Goal: Task Accomplishment & Management: Use online tool/utility

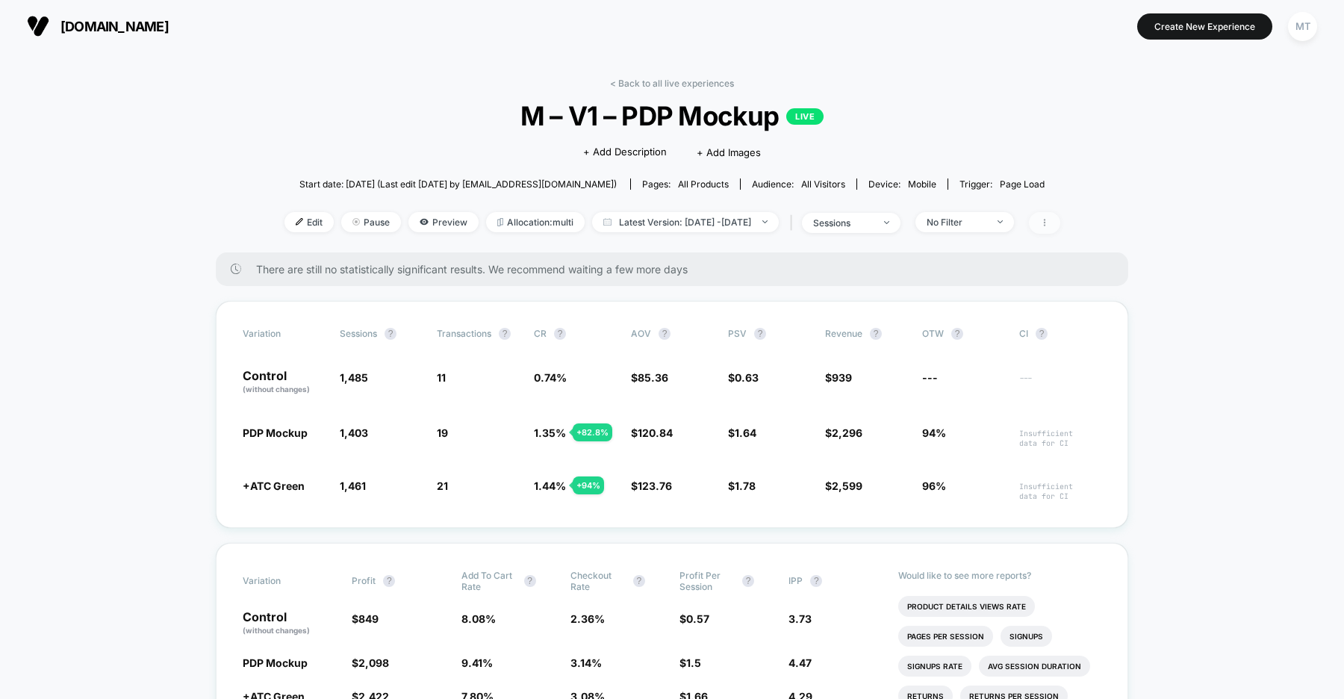
click at [1049, 224] on icon at bounding box center [1044, 222] width 9 height 9
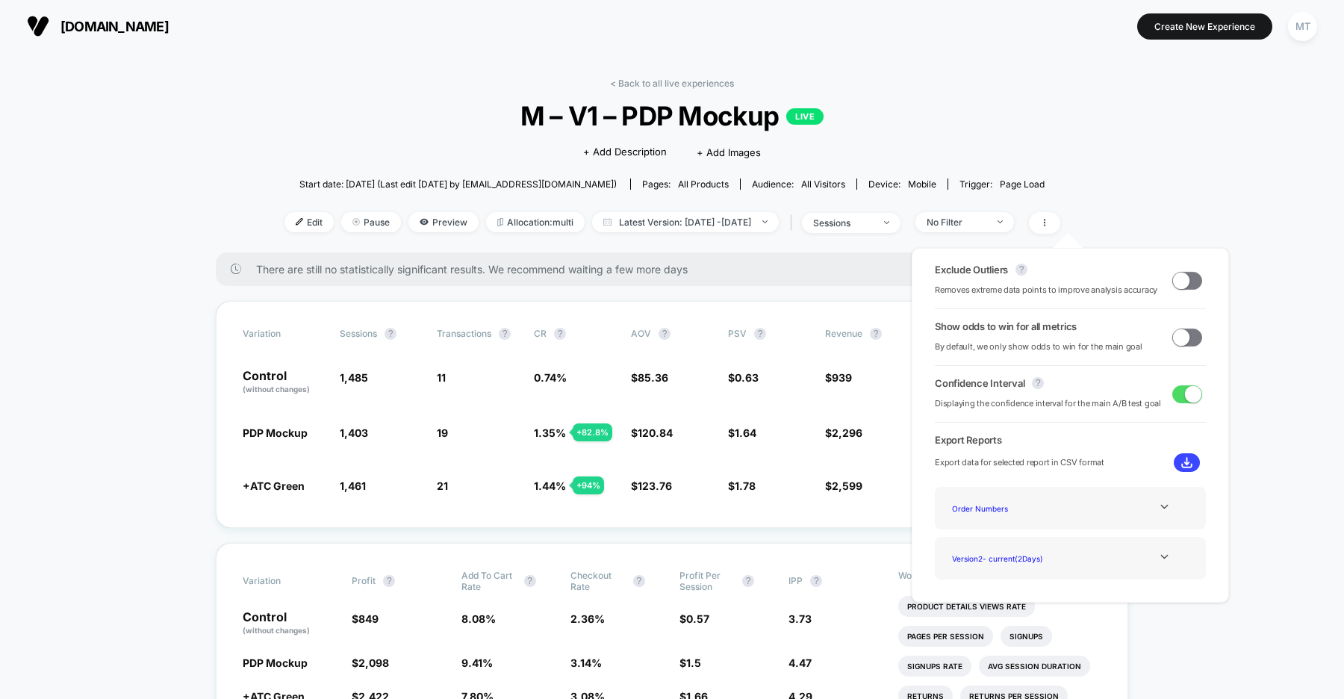
click at [1184, 338] on span at bounding box center [1181, 337] width 16 height 16
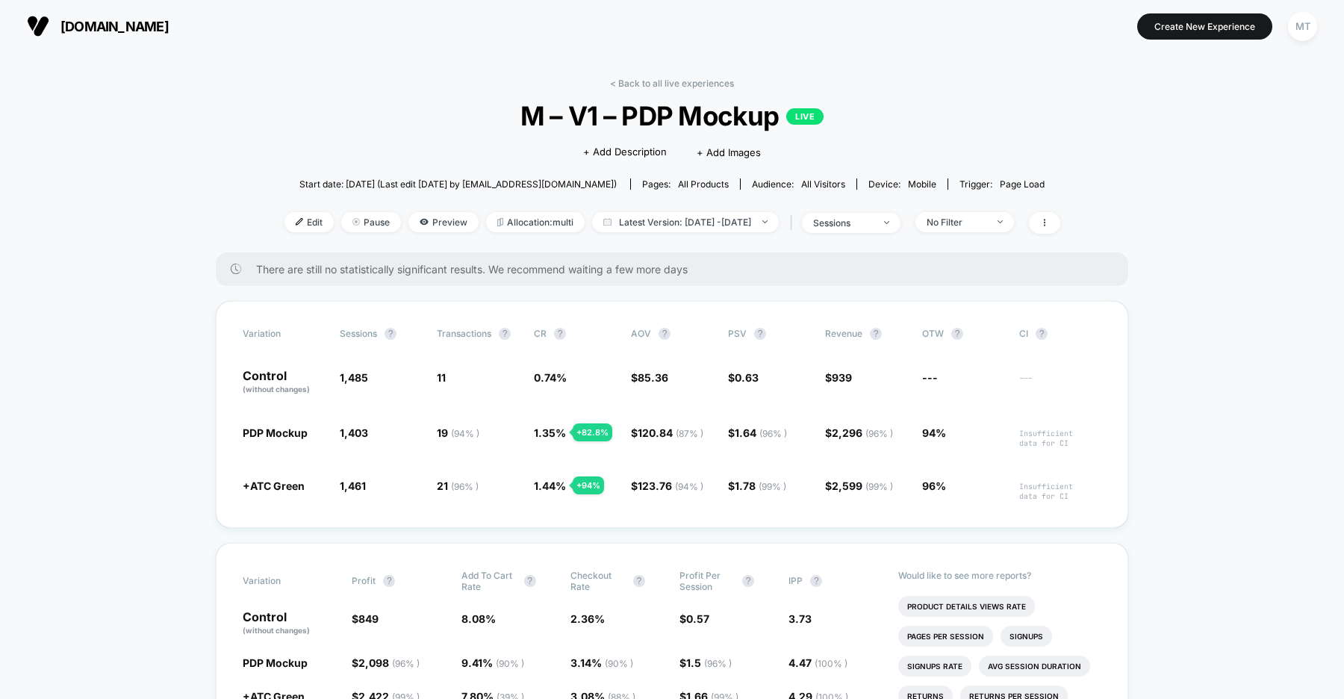
click at [122, 19] on span "us.organicbasics.com" at bounding box center [114, 27] width 108 height 16
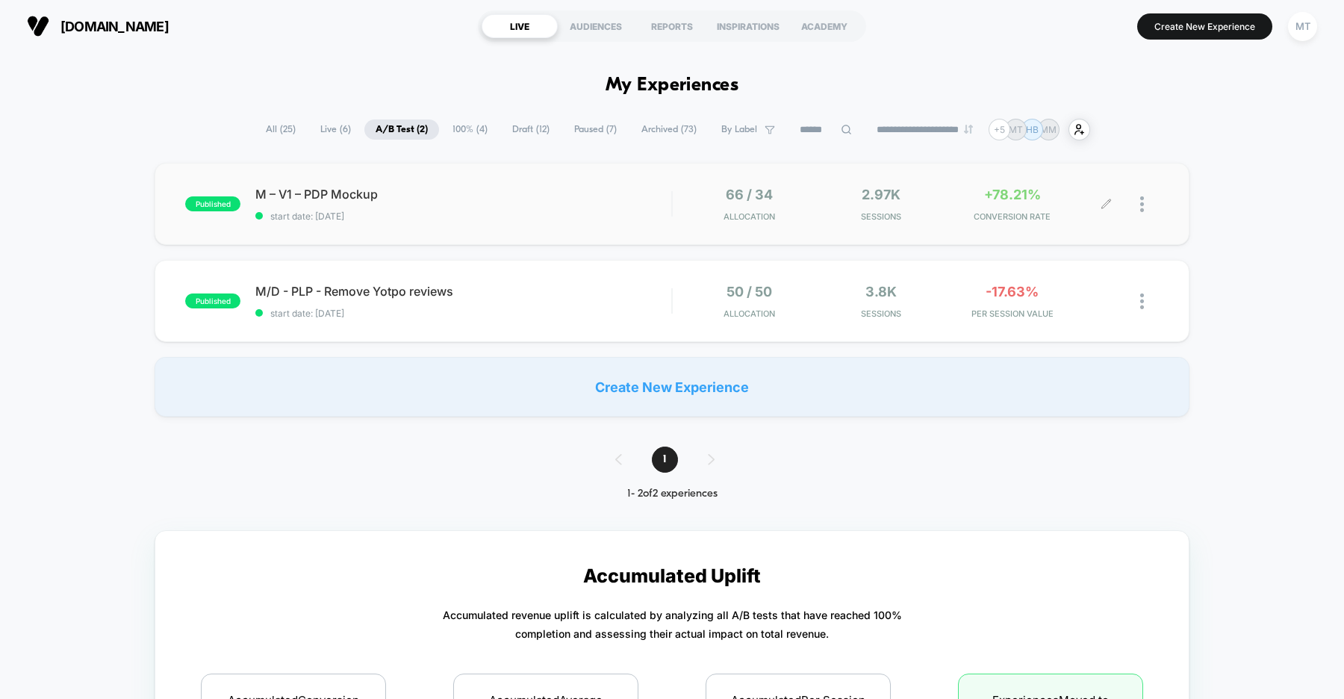
click at [1145, 205] on div at bounding box center [1149, 204] width 19 height 35
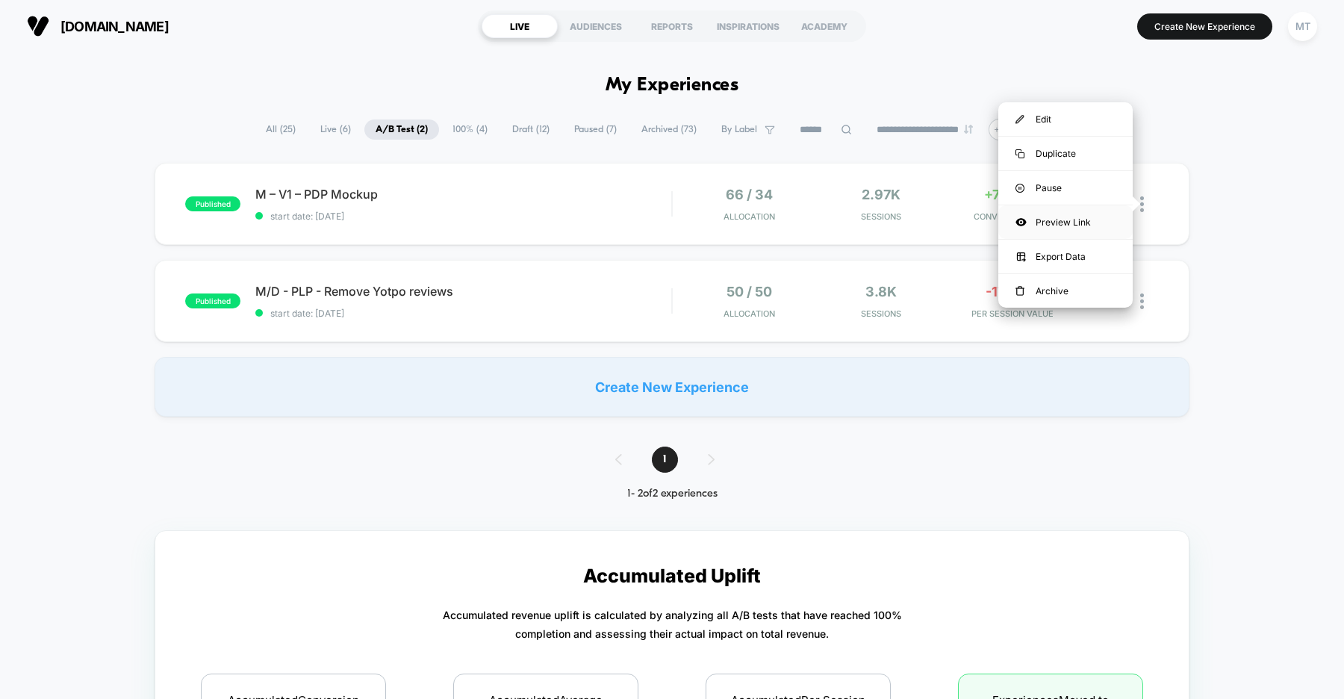
click at [1061, 224] on div "Preview Link" at bounding box center [1065, 222] width 134 height 34
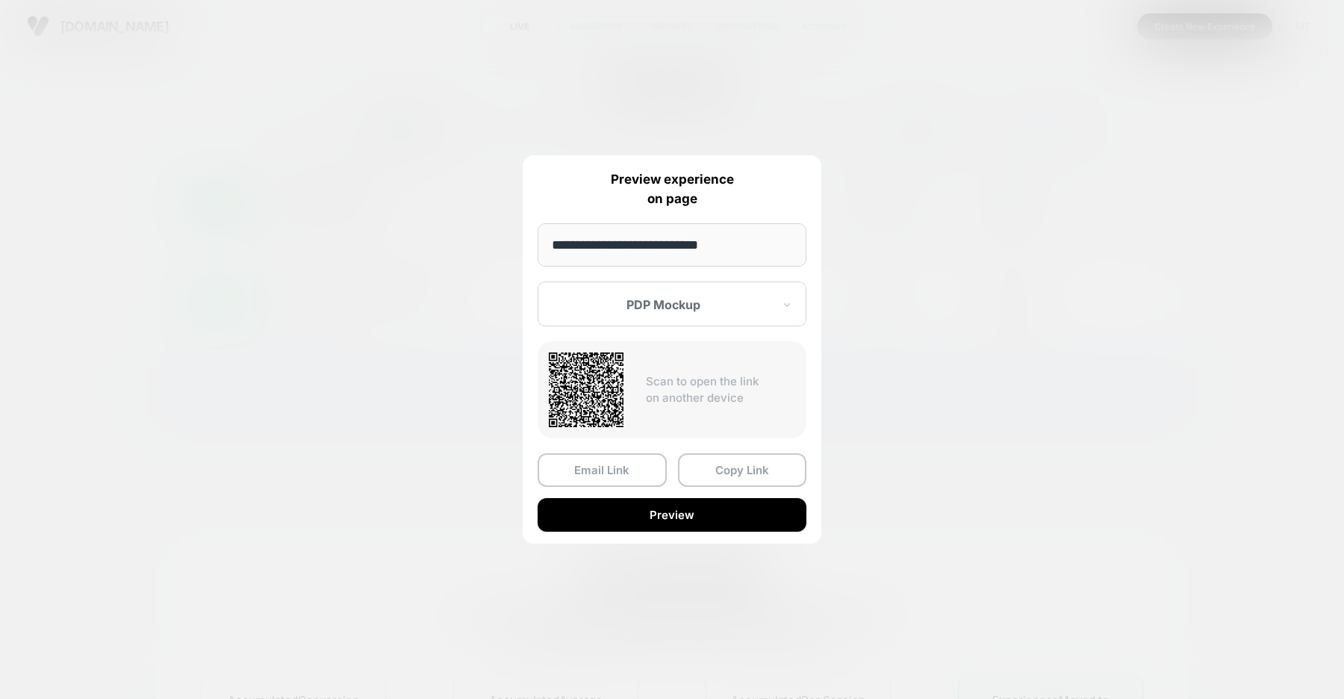
click at [737, 308] on div at bounding box center [663, 304] width 220 height 15
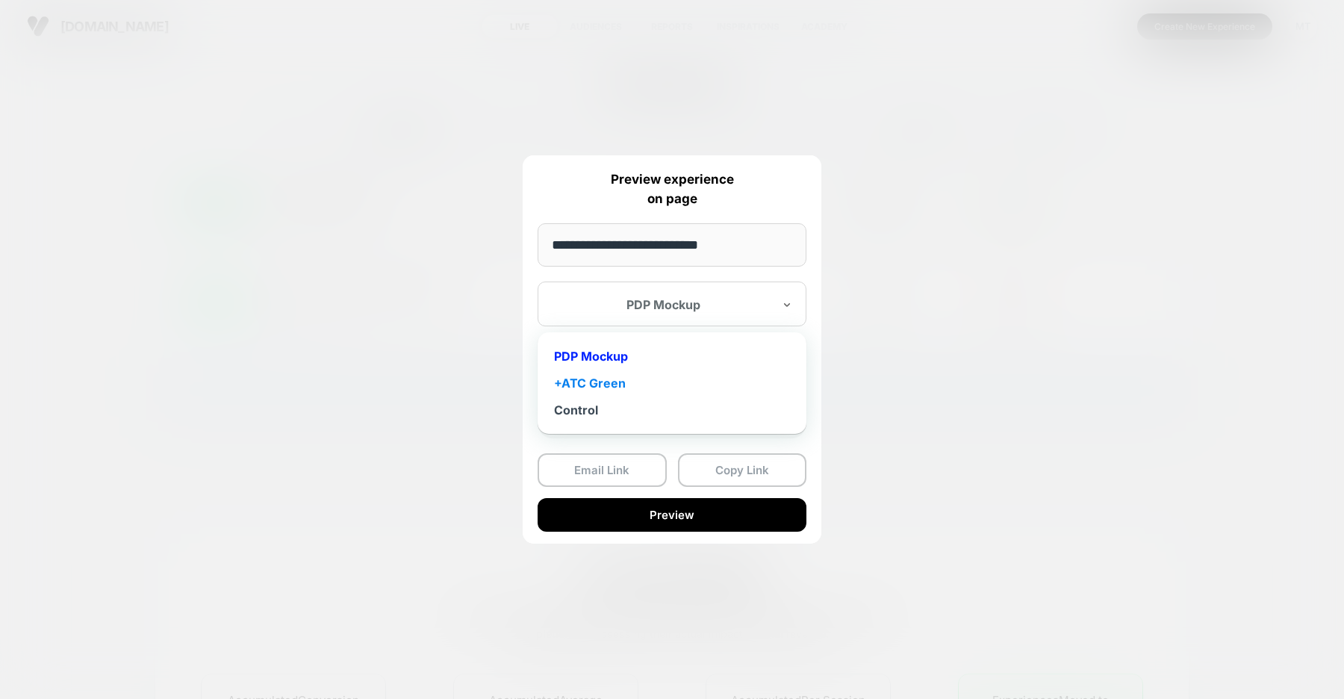
click at [610, 379] on div "+ATC Green" at bounding box center [672, 383] width 254 height 27
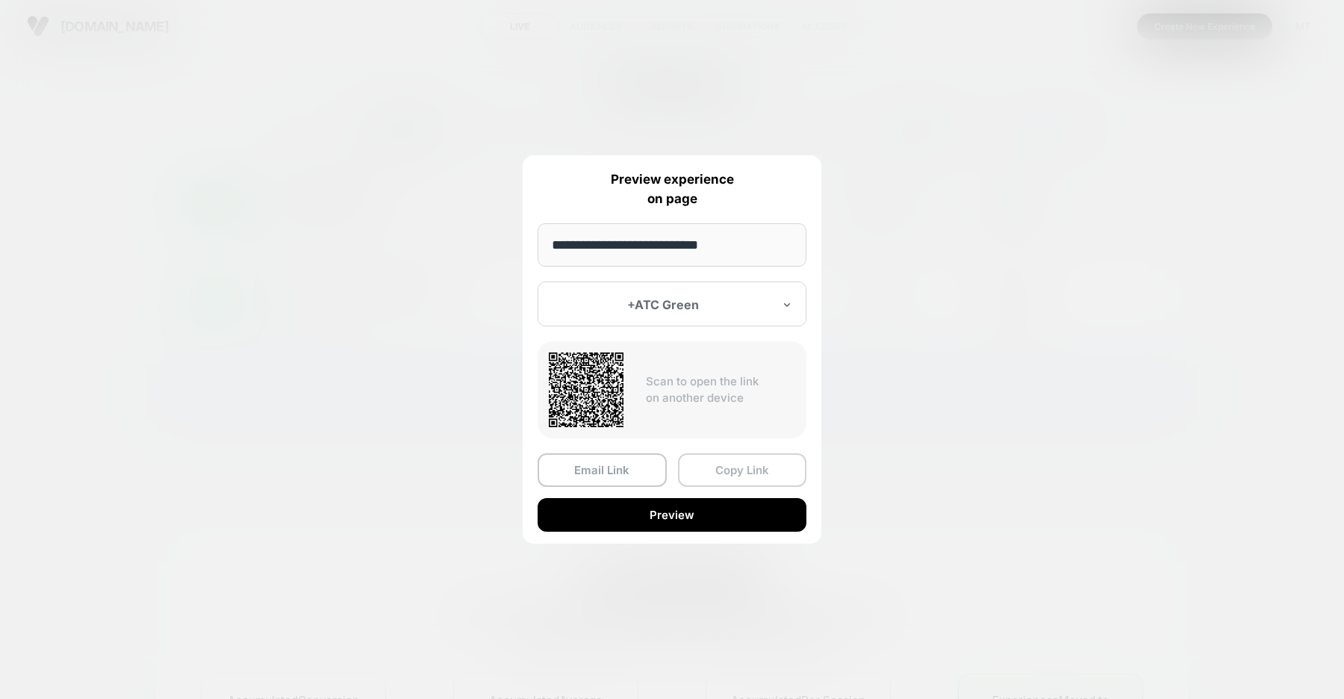
click at [727, 472] on button "Copy Link" at bounding box center [742, 470] width 129 height 34
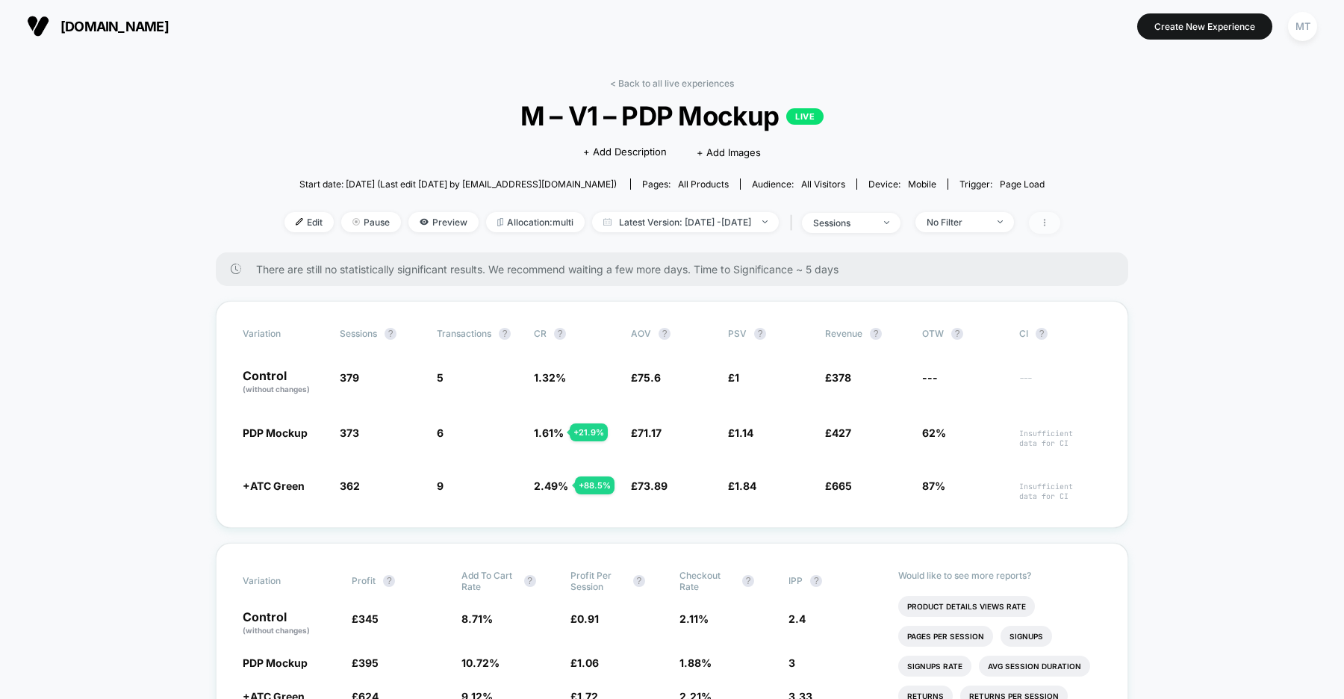
click at [1060, 228] on span at bounding box center [1044, 223] width 31 height 22
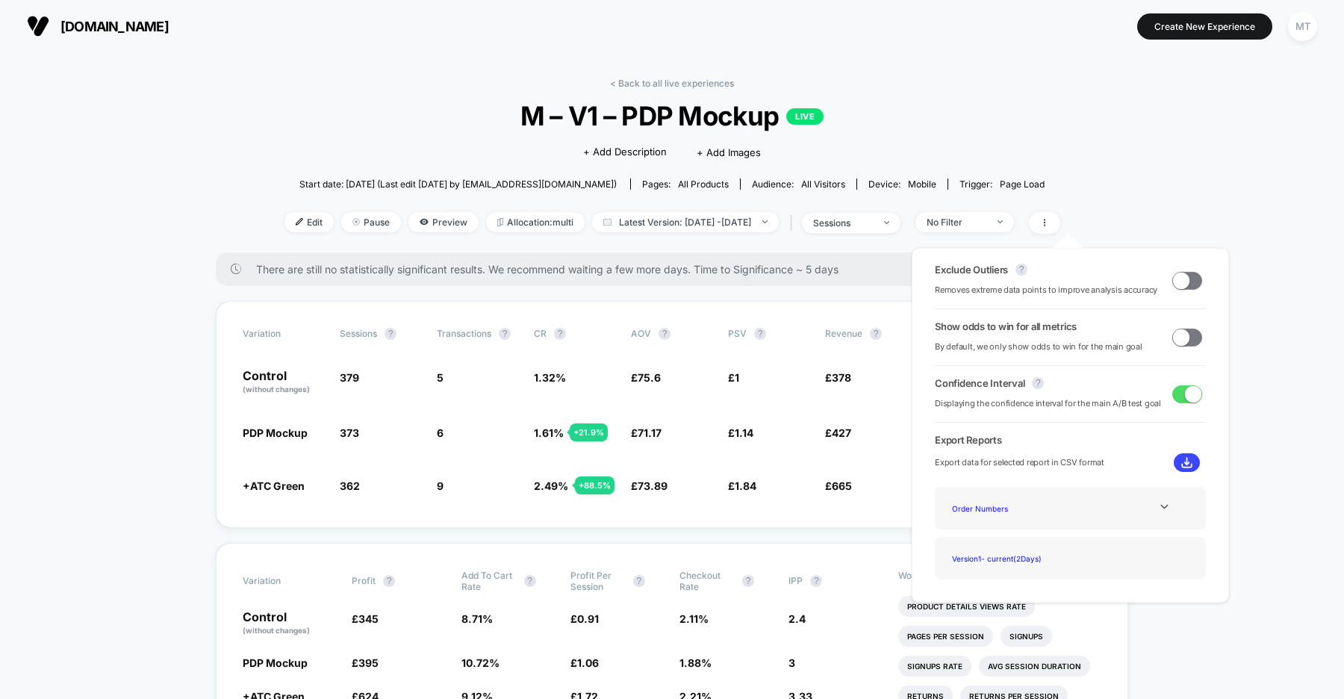
click at [1176, 335] on span at bounding box center [1181, 337] width 16 height 16
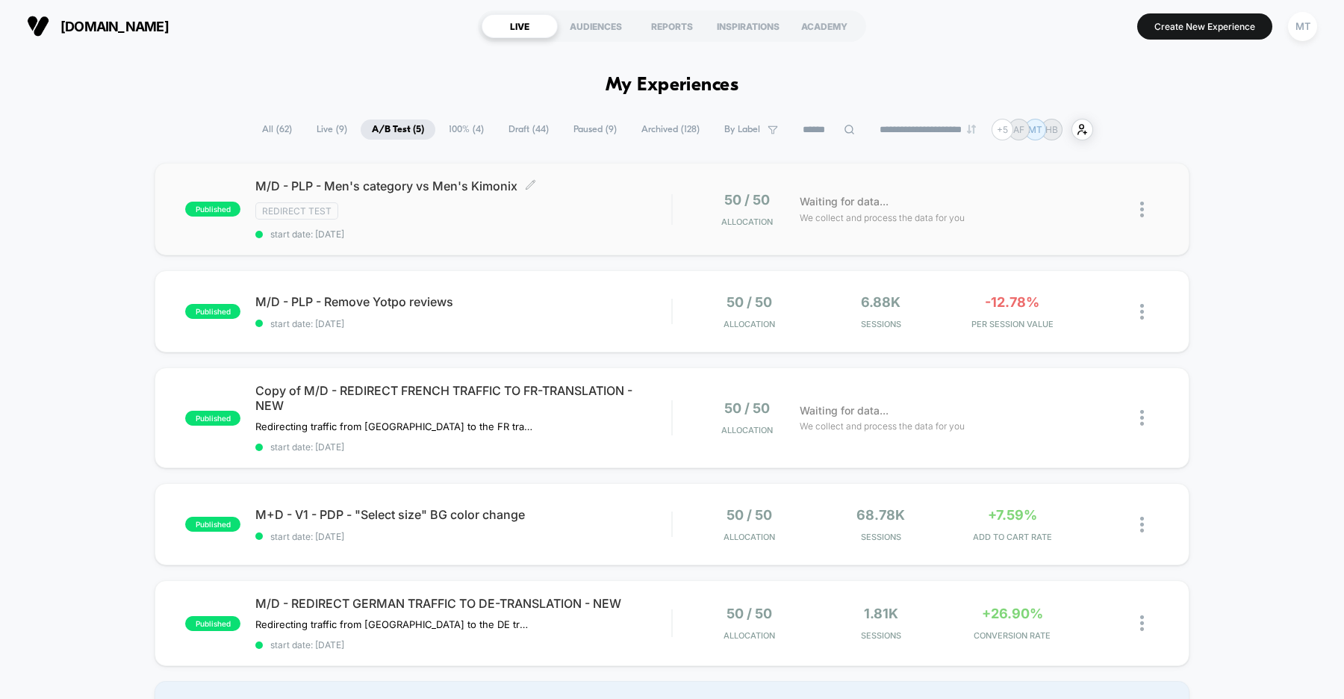
click at [548, 228] on span "start date: 9/17/2025" at bounding box center [463, 233] width 416 height 11
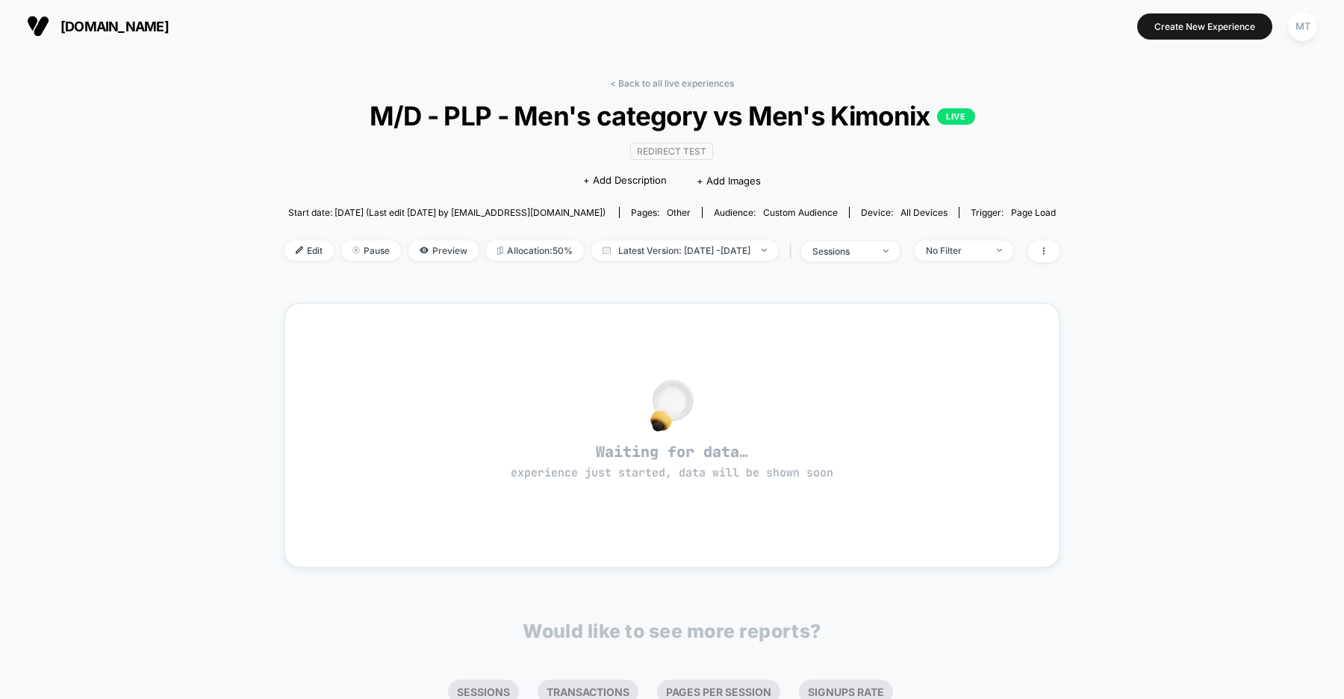
click at [129, 28] on span "organicbasics.com" at bounding box center [114, 27] width 108 height 16
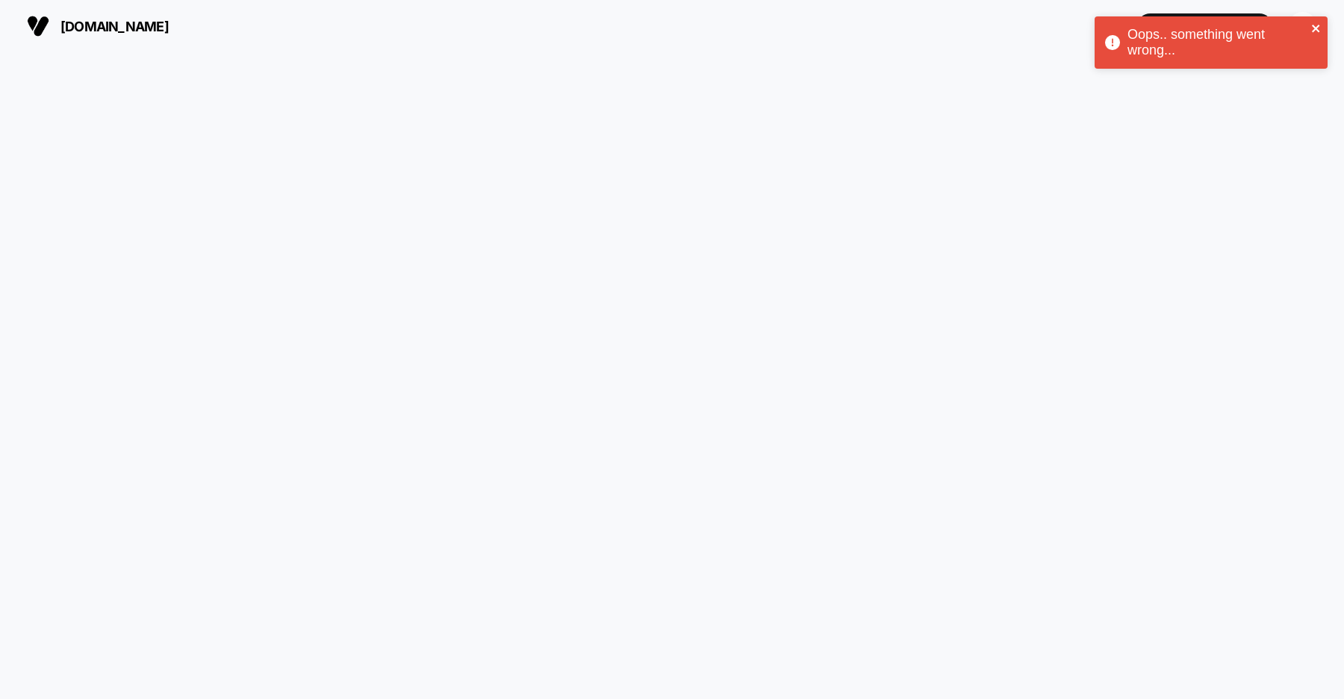
click at [1315, 27] on icon "close" at bounding box center [1315, 28] width 7 height 7
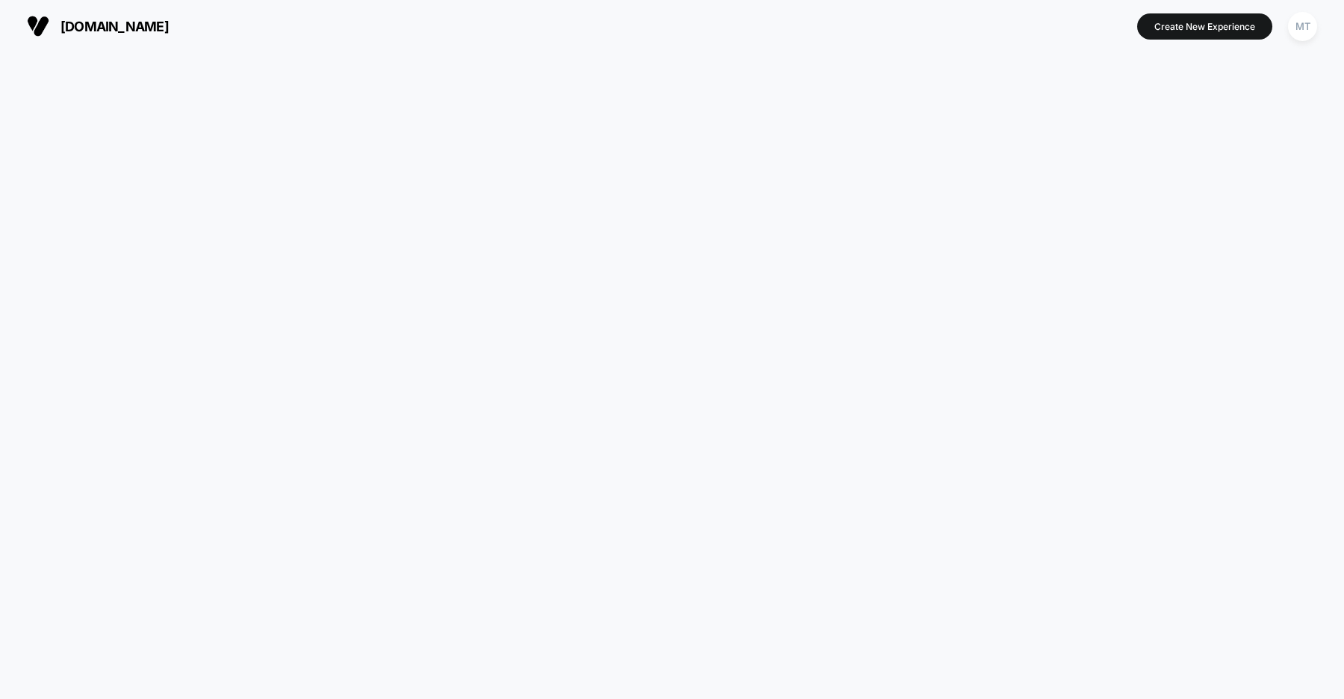
click at [1302, 28] on div "Oops.. something went wrong..." at bounding box center [1211, 46] width 239 height 66
click at [1298, 32] on div "MT" at bounding box center [1302, 26] width 29 height 29
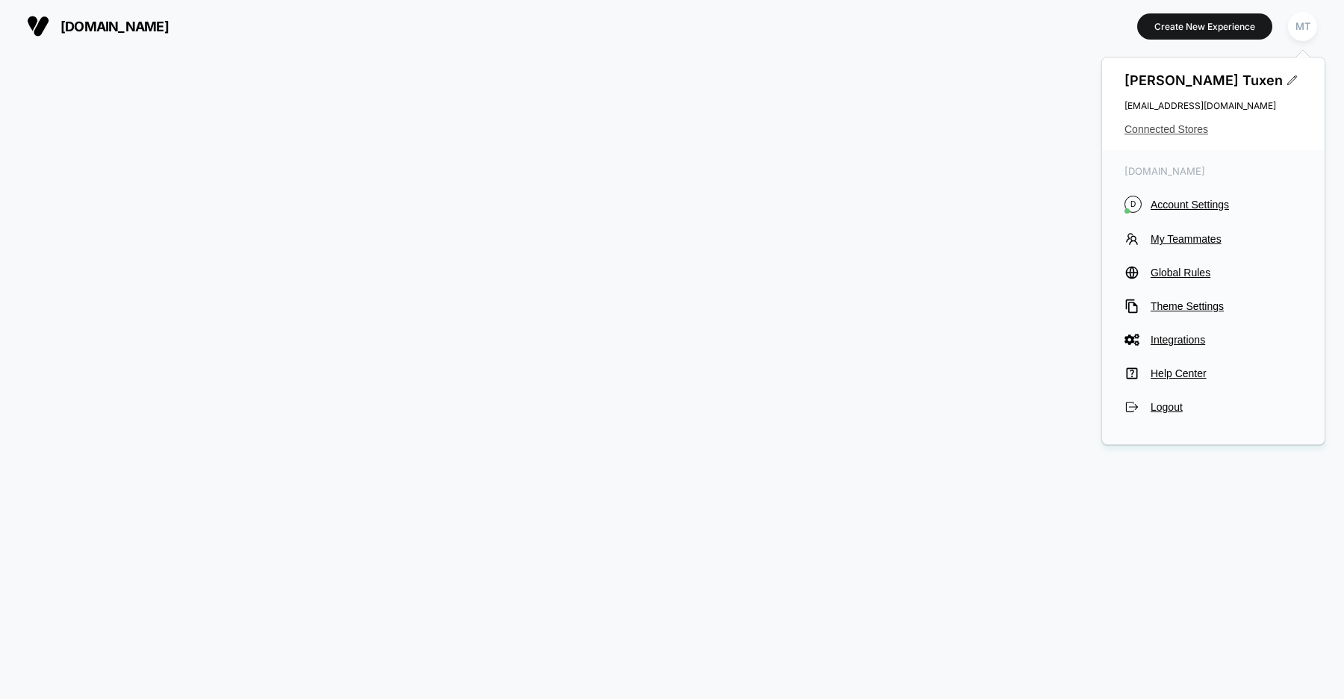
click at [1178, 125] on span "Connected Stores" at bounding box center [1214, 129] width 178 height 12
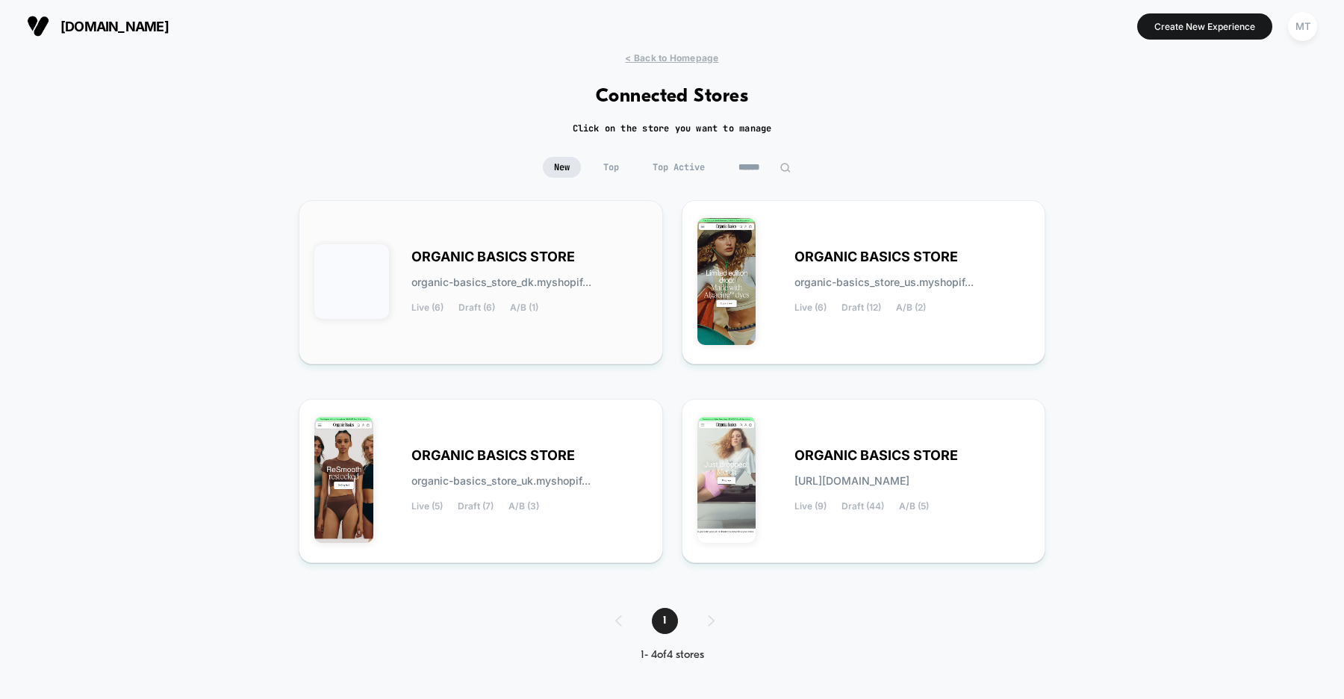
click at [620, 308] on div "ORGANIC BASICS STORE organic-basics_store_dk.myshopif... Live (6) Draft (6) A/B…" at bounding box center [529, 282] width 236 height 61
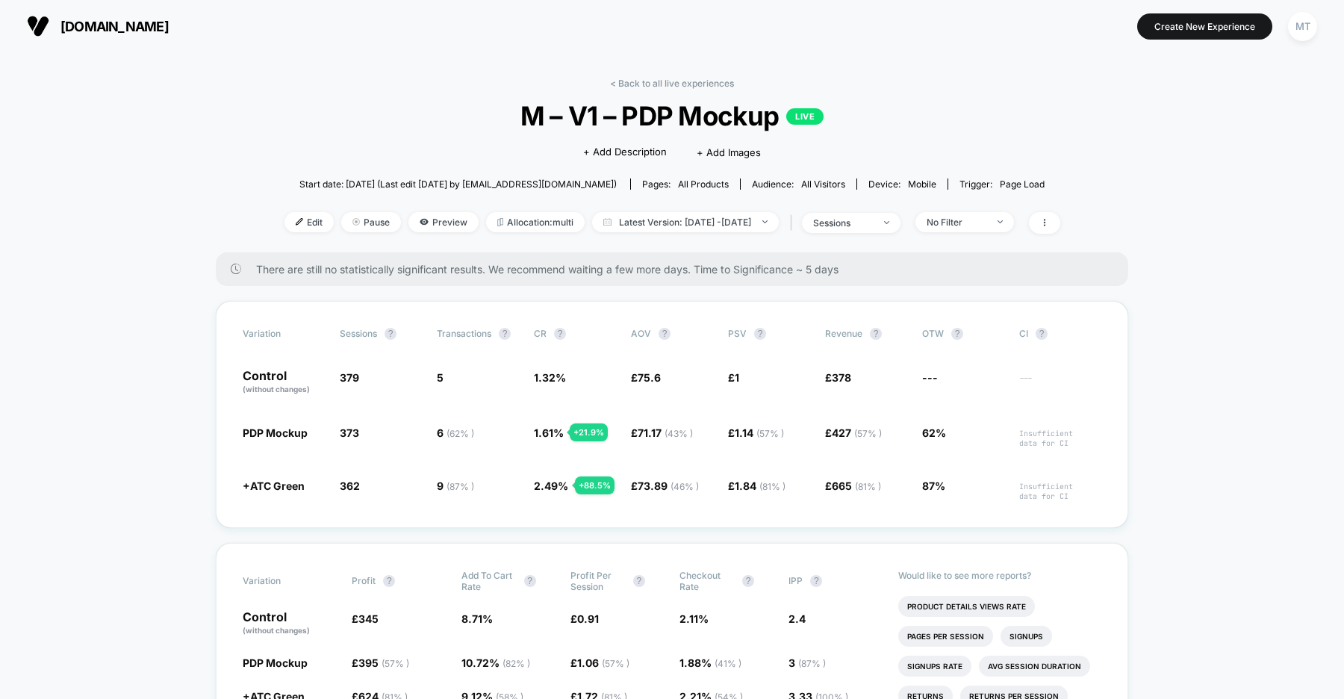
click at [127, 29] on span "[DOMAIN_NAME]" at bounding box center [114, 27] width 108 height 16
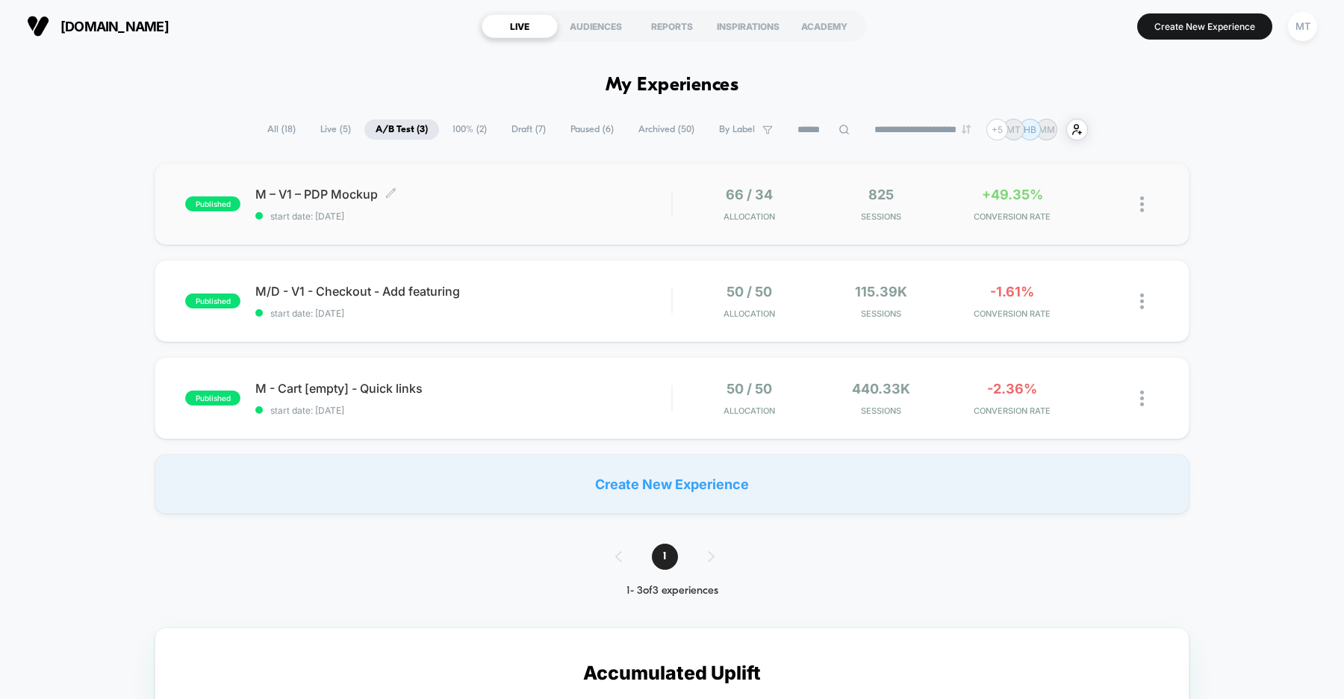
click at [535, 212] on span "start date: [DATE]" at bounding box center [463, 216] width 416 height 11
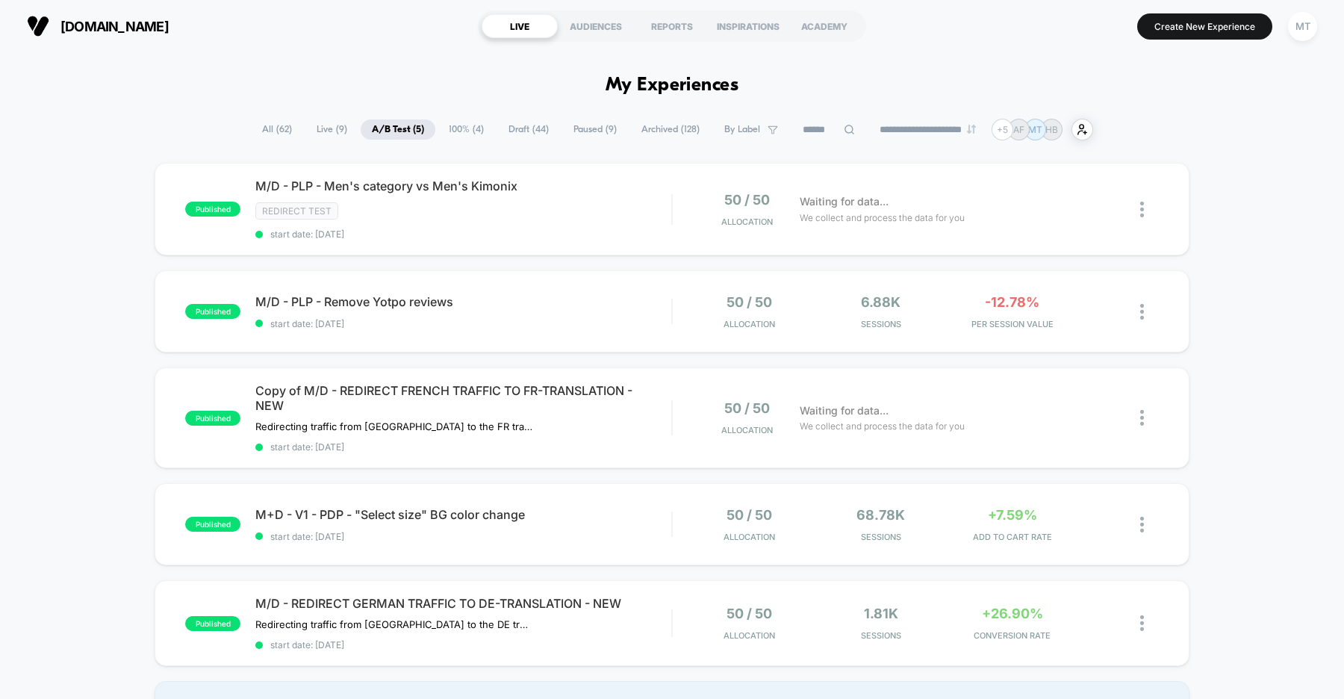
click at [149, 25] on span "[DOMAIN_NAME]" at bounding box center [114, 27] width 108 height 16
click at [575, 329] on div "published M/D - PLP - Remove Yotpo reviews start date: 9/16/2025 50 / 50 Alloca…" at bounding box center [672, 311] width 1035 height 82
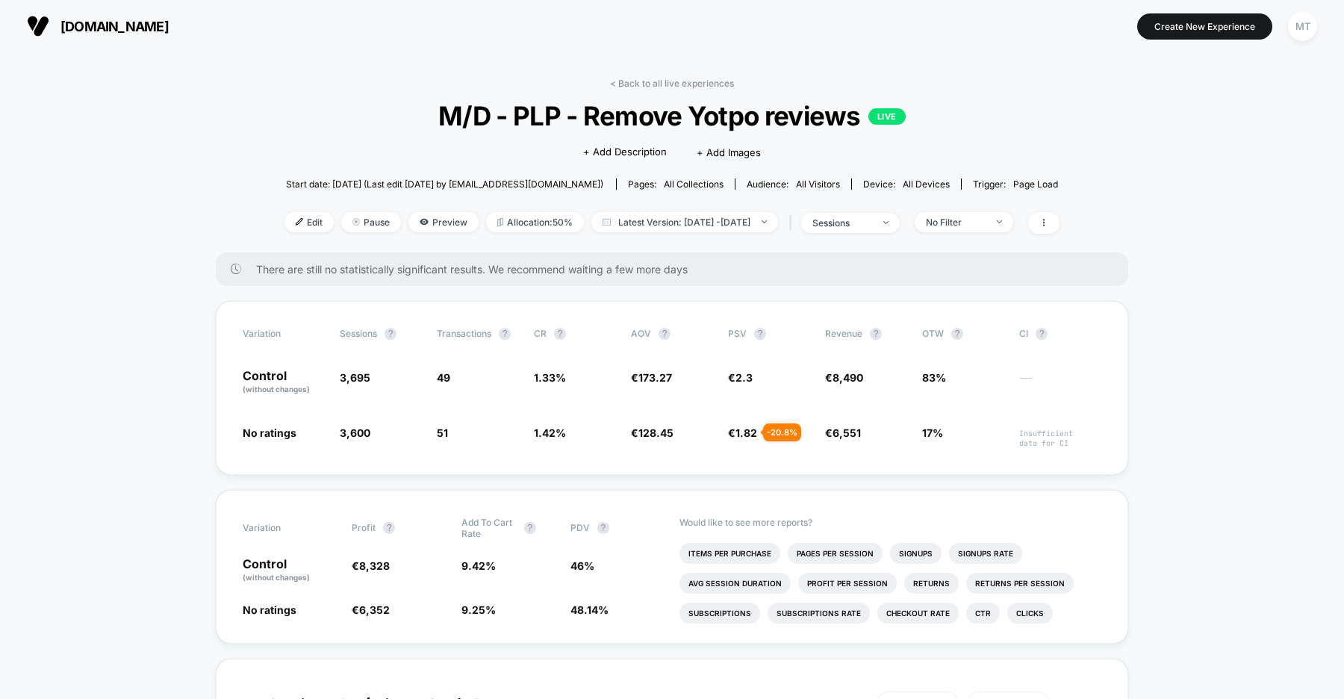
click at [138, 28] on span "organicbasics.com" at bounding box center [114, 27] width 108 height 16
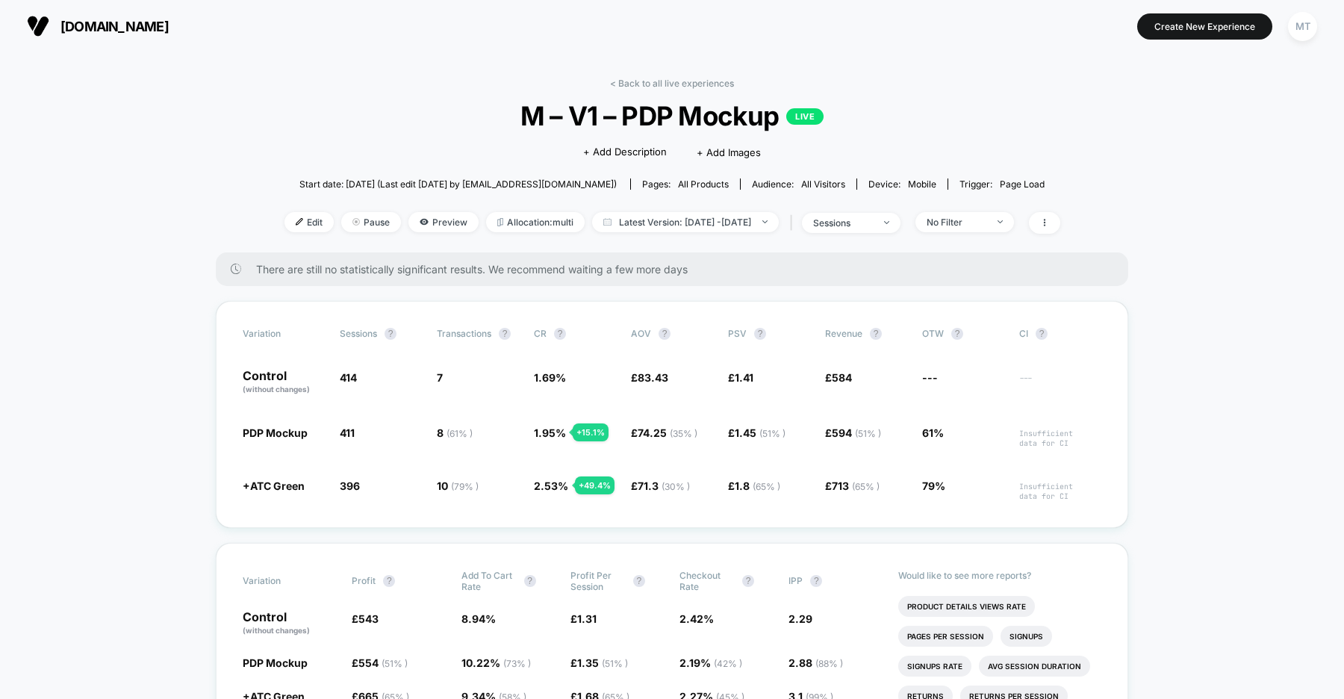
click at [145, 27] on span "[DOMAIN_NAME]" at bounding box center [114, 27] width 108 height 16
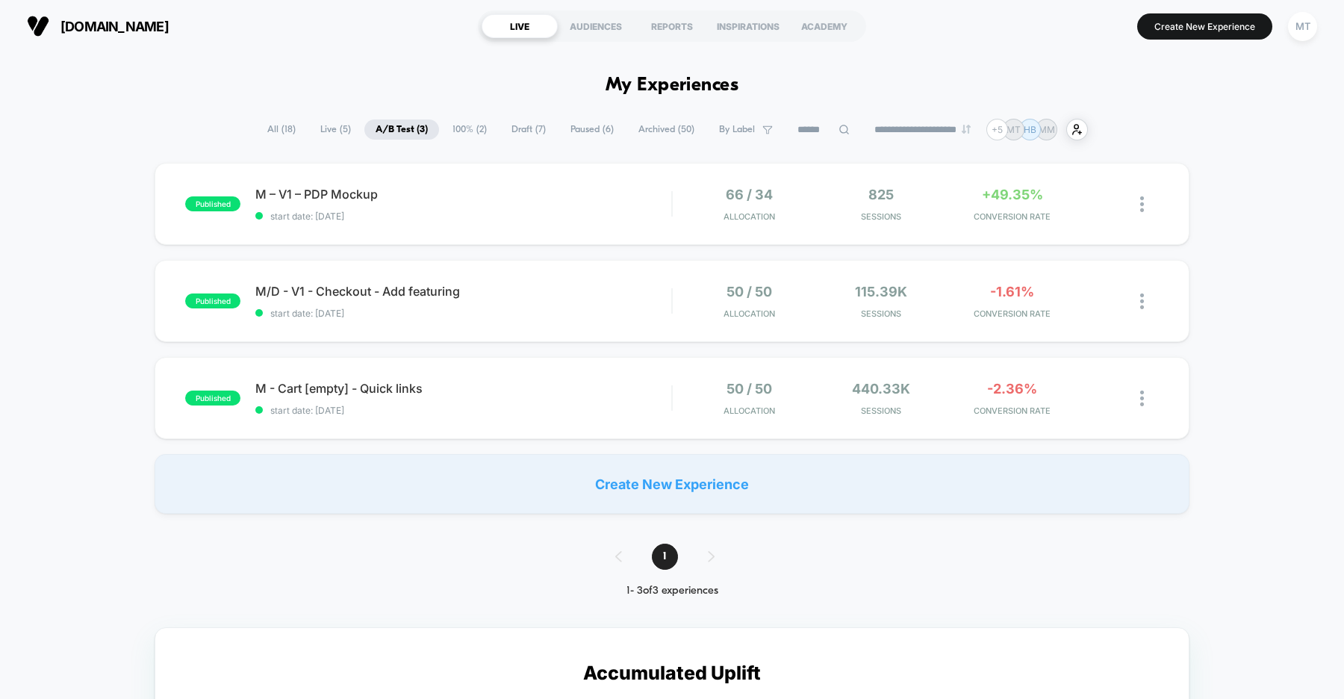
click at [81, 249] on div "published M – V1 – PDP Mockup start date: [DATE] 66 / 34 Allocation 825 Session…" at bounding box center [672, 338] width 1344 height 351
click at [99, 222] on div "published M – V1 – PDP Mockup start date: [DATE] 66 / 34 Allocation 825 Session…" at bounding box center [672, 338] width 1344 height 351
